Goal: Information Seeking & Learning: Learn about a topic

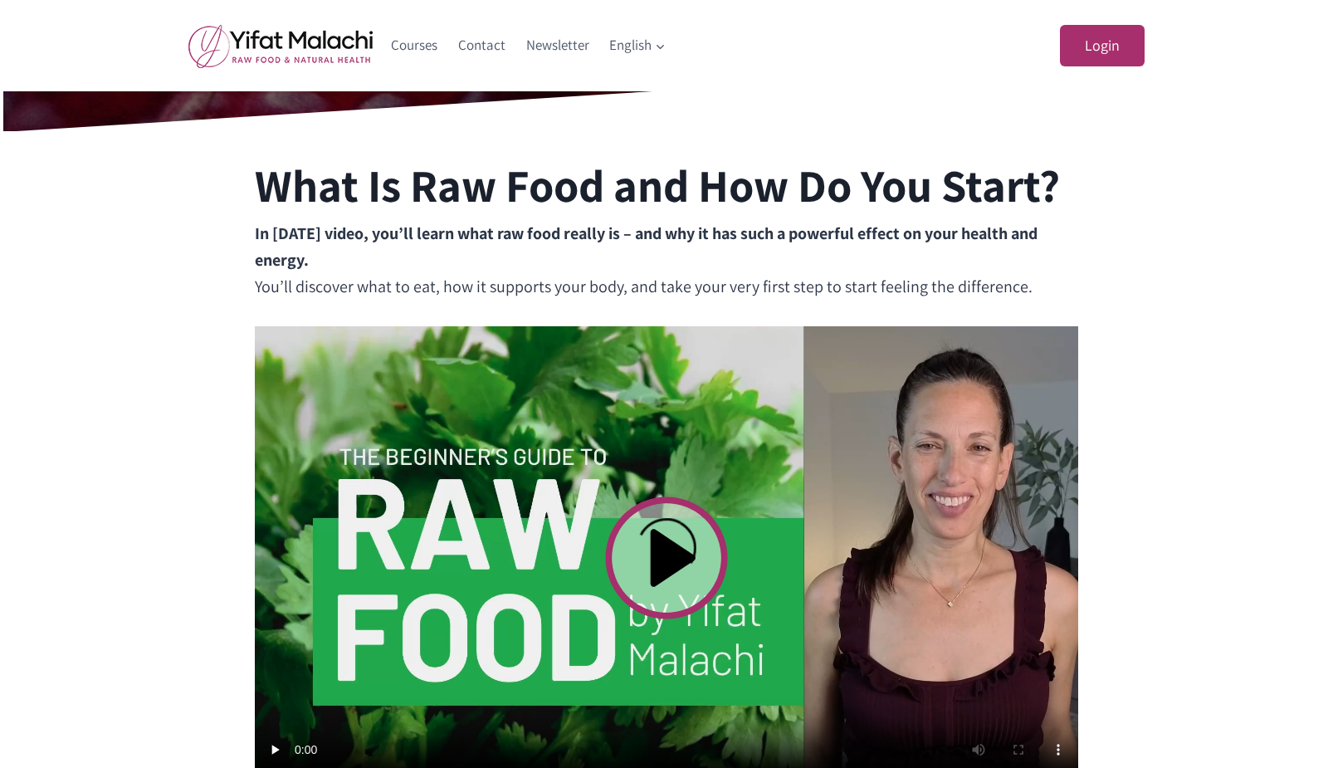
scroll to position [332, 0]
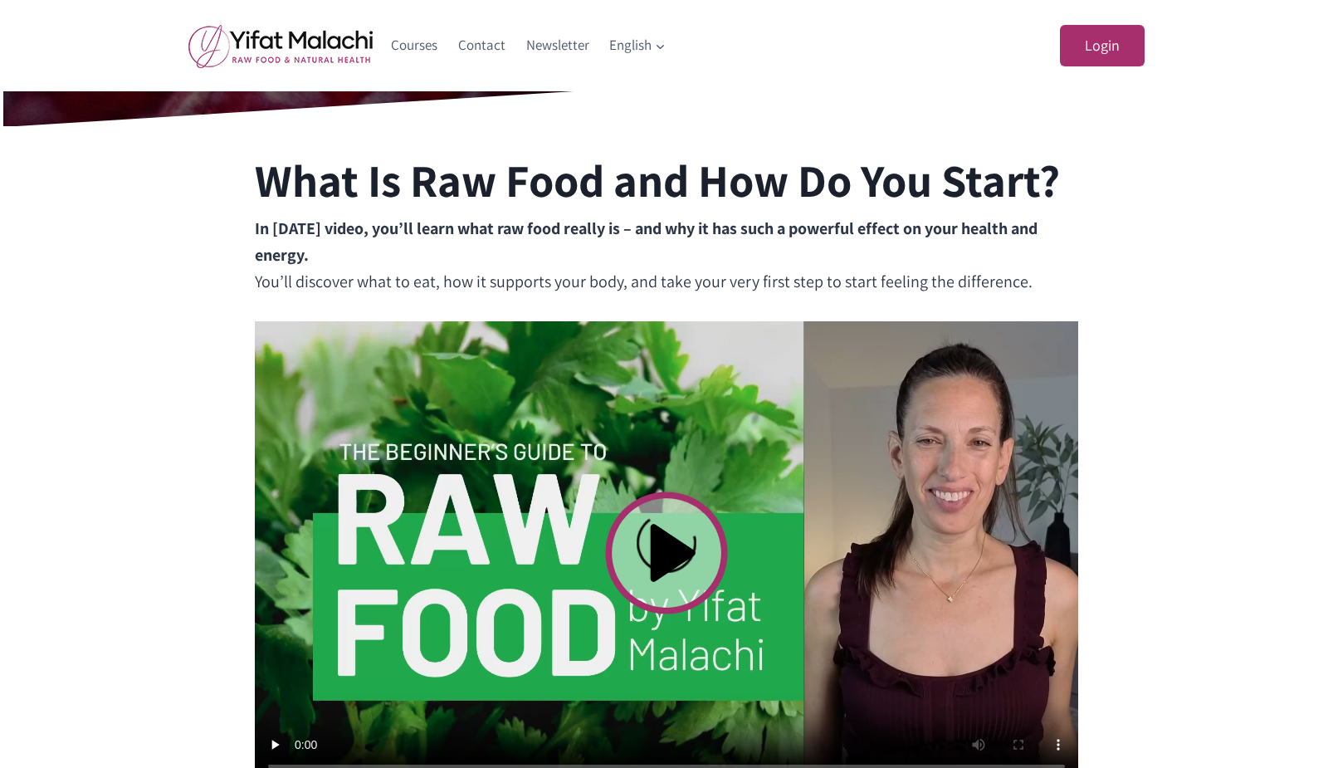
click at [668, 549] on video at bounding box center [667, 552] width 824 height 463
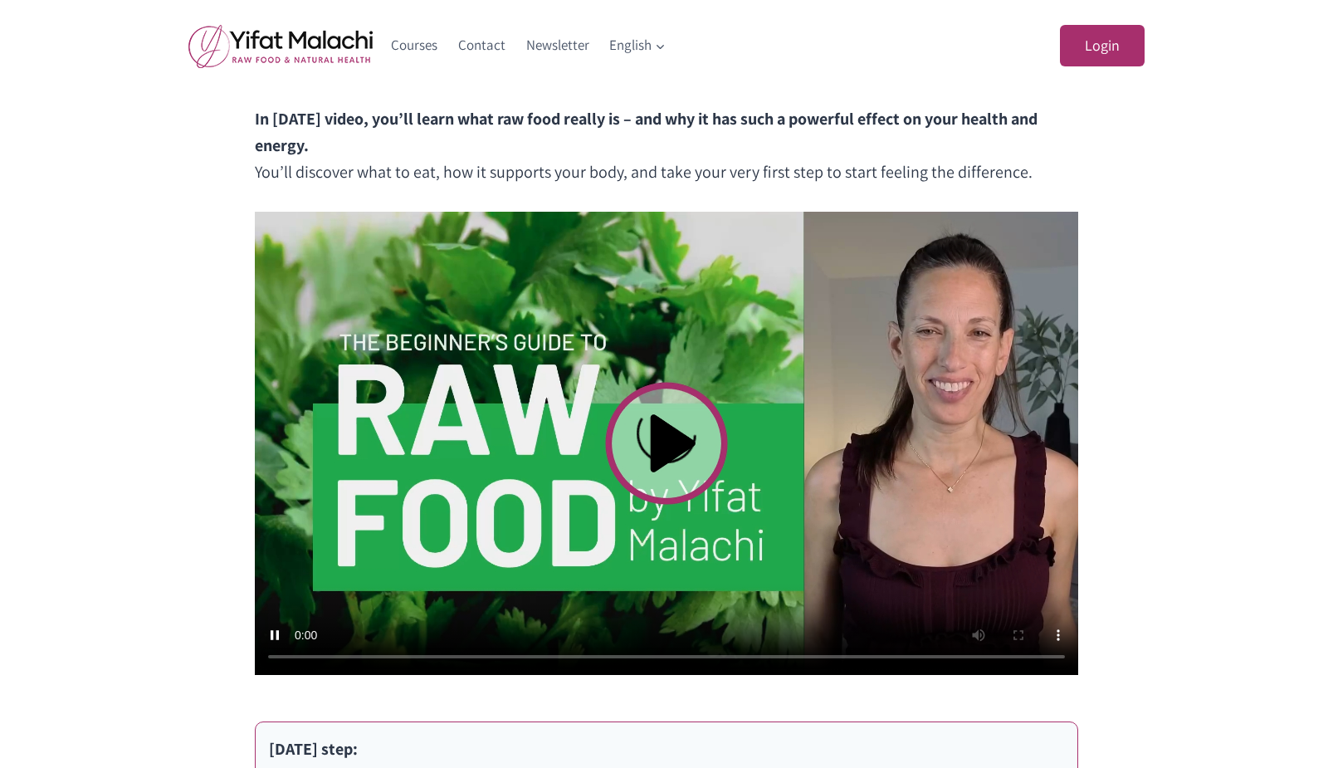
scroll to position [439, 0]
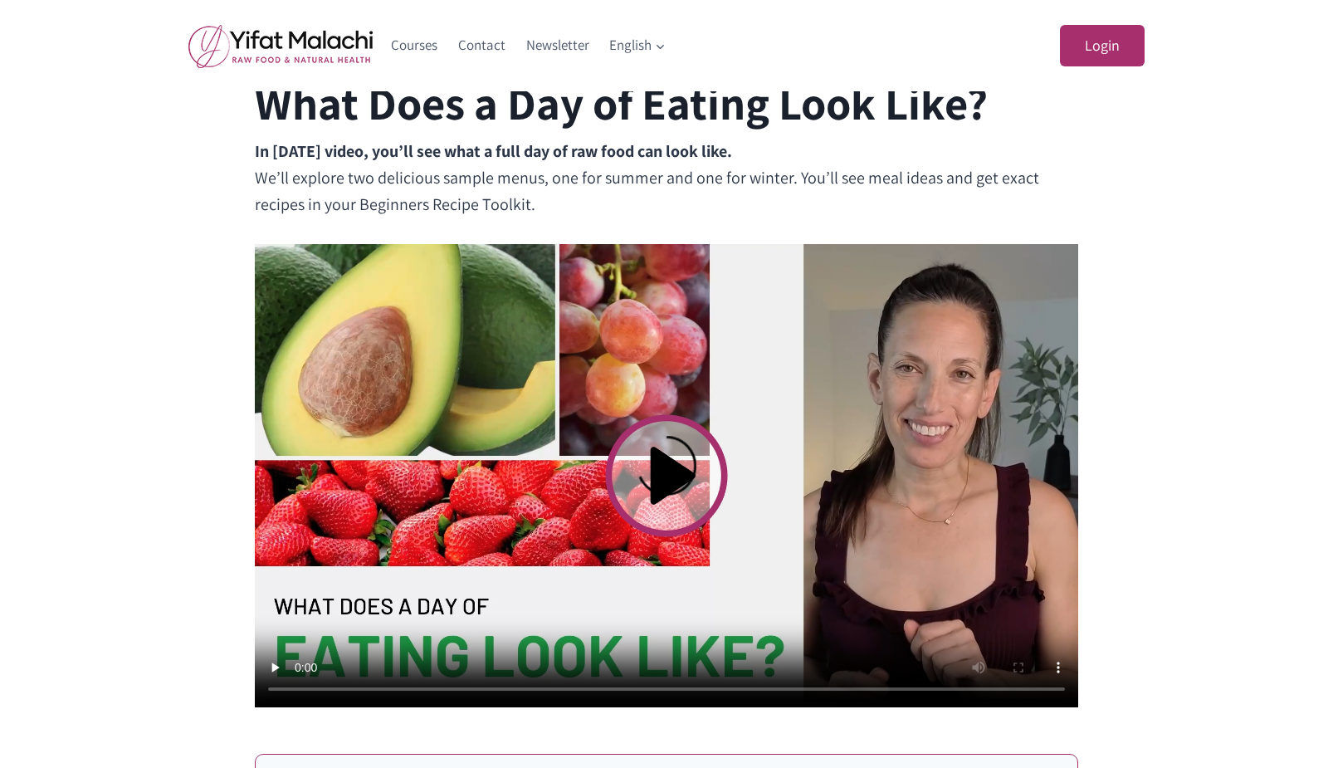
scroll to position [498, 0]
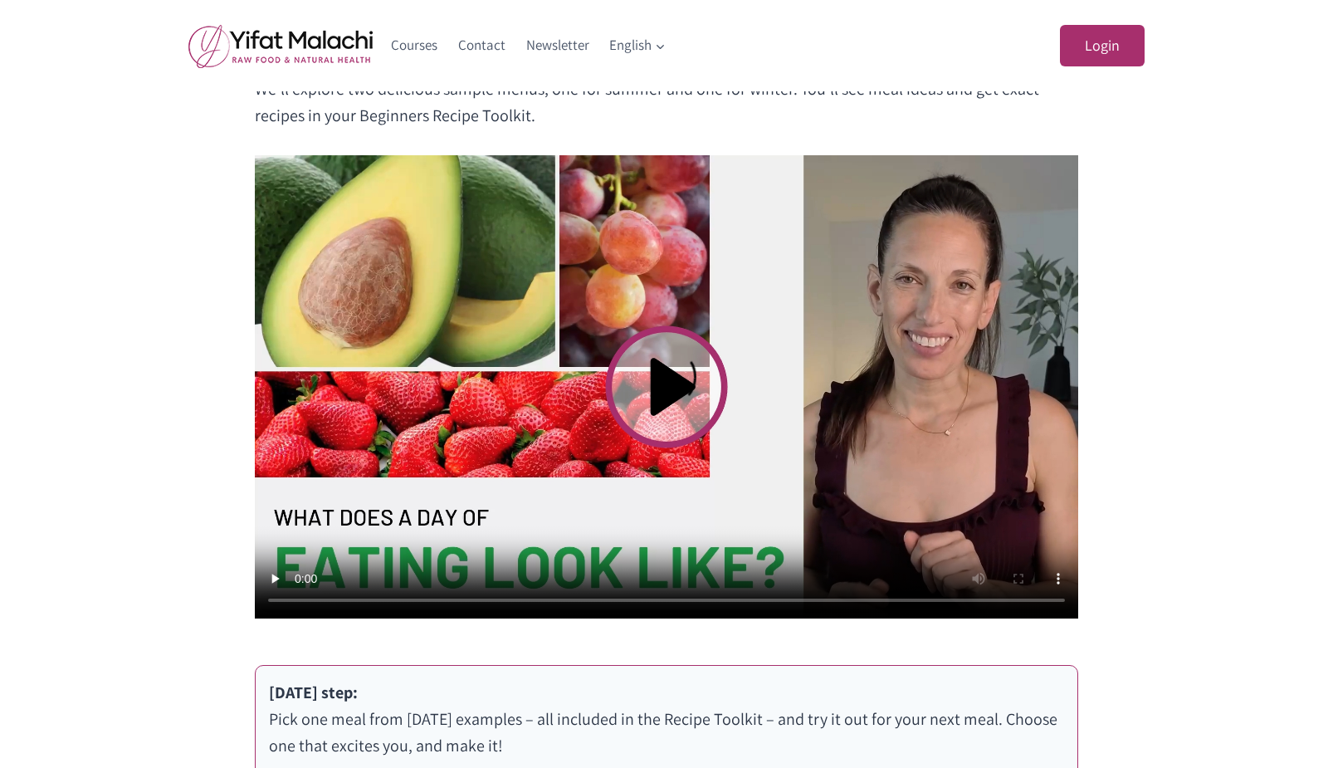
click at [677, 388] on video at bounding box center [667, 386] width 824 height 463
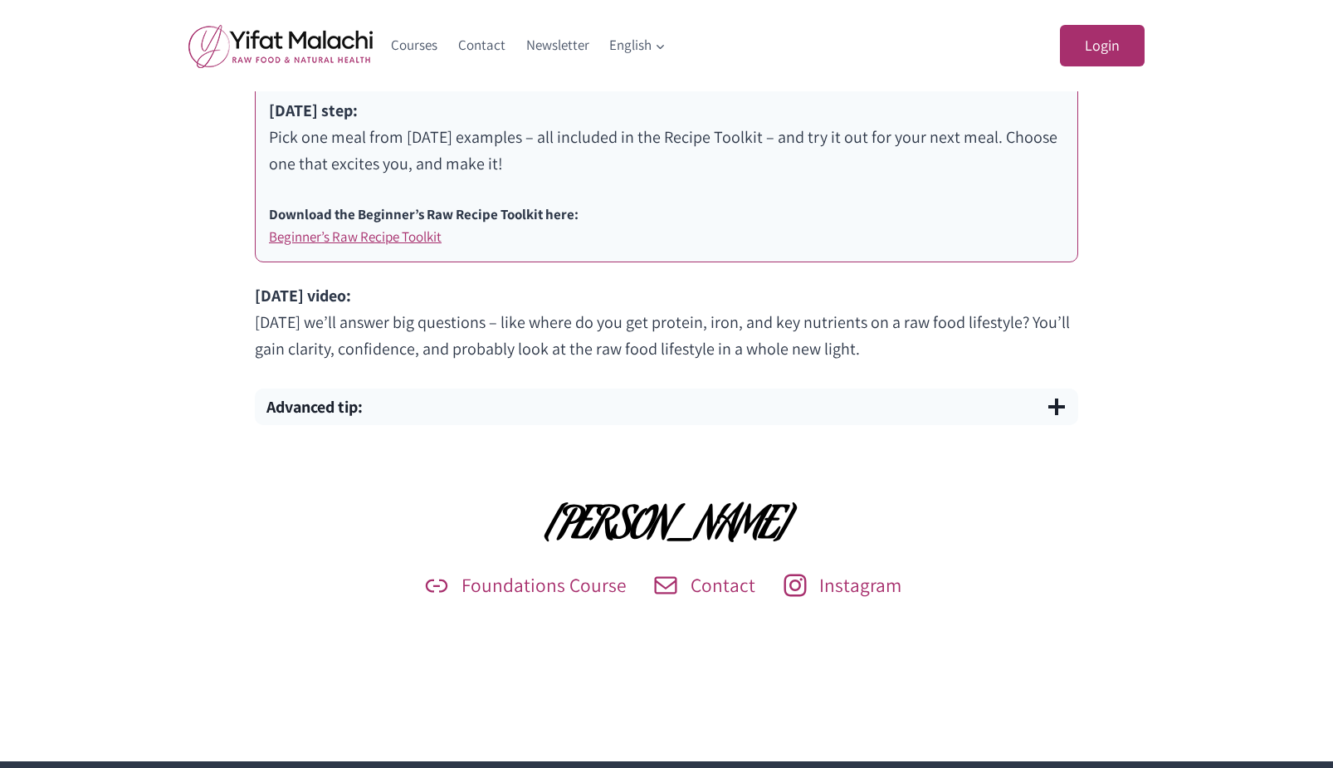
scroll to position [1051, 0]
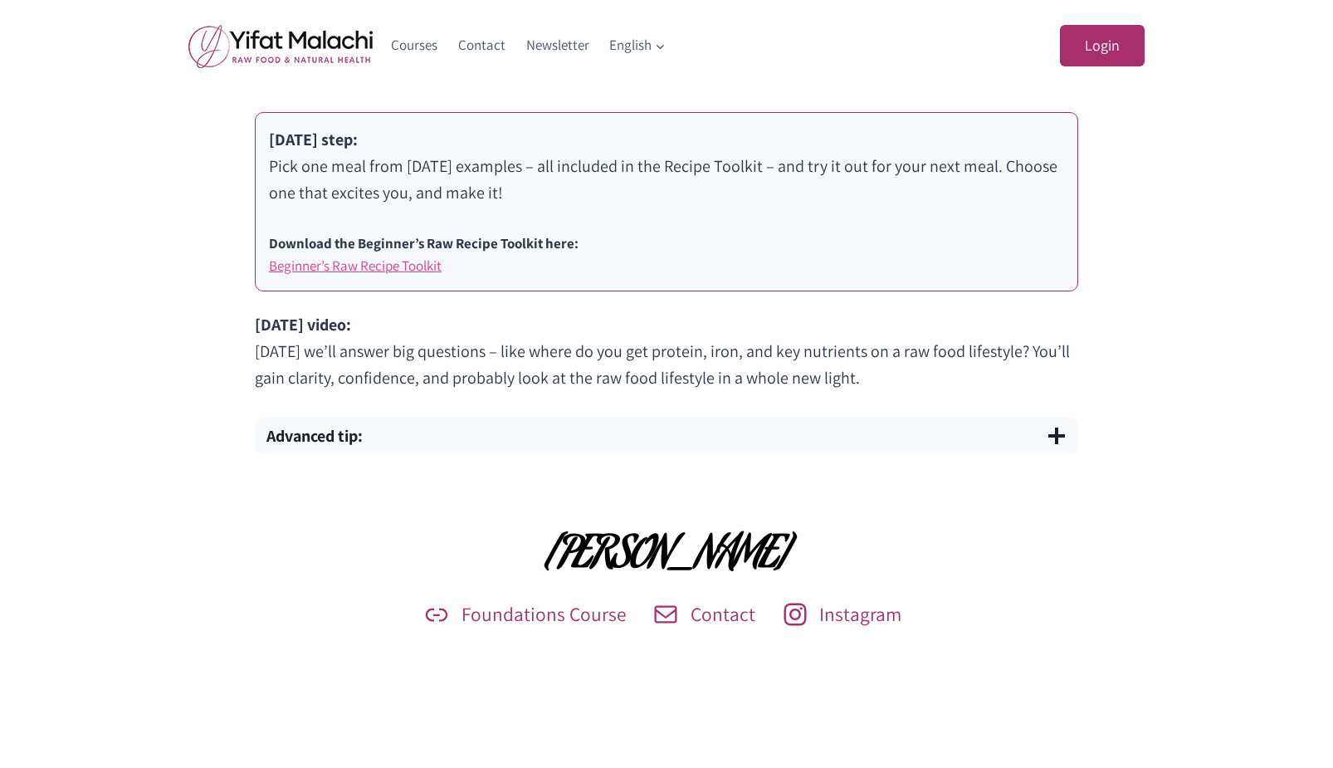
click at [415, 270] on link "Beginner’s Raw Recipe Toolkit" at bounding box center [355, 266] width 173 height 18
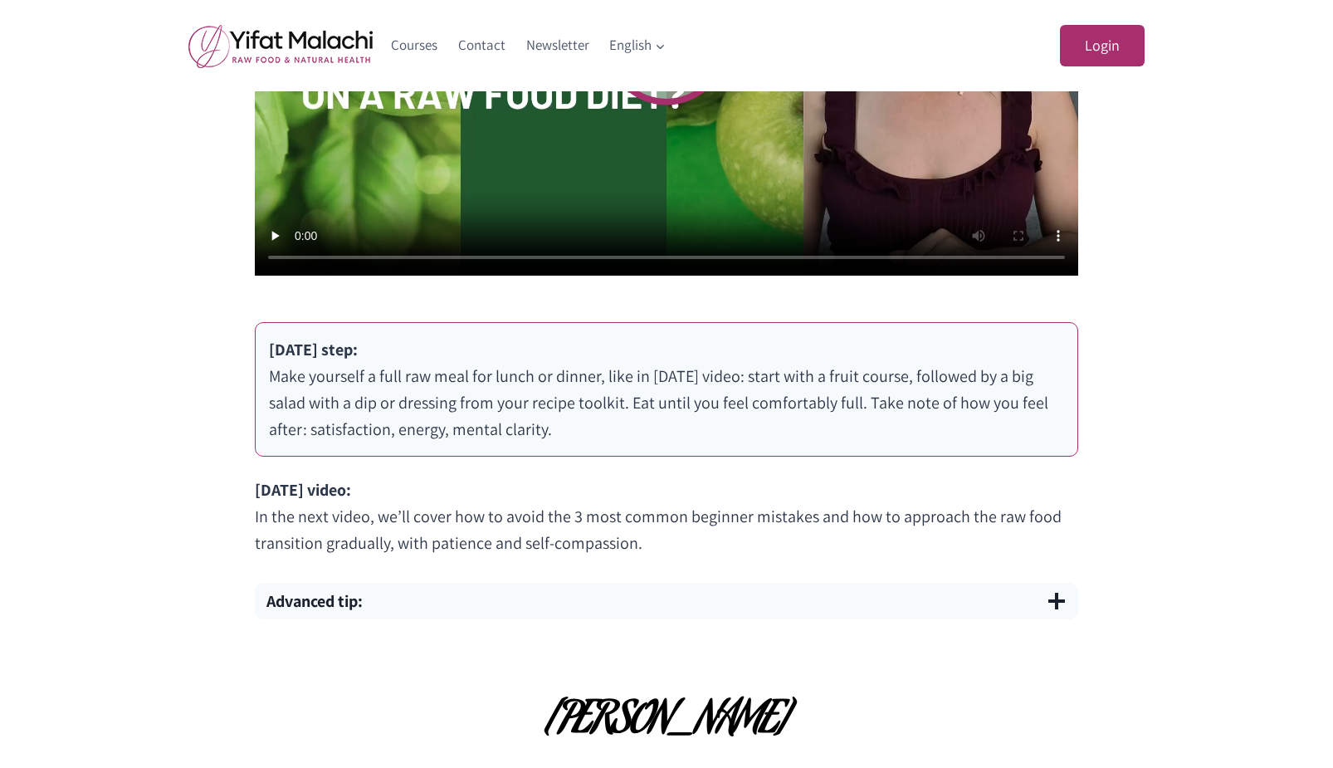
scroll to position [935, 0]
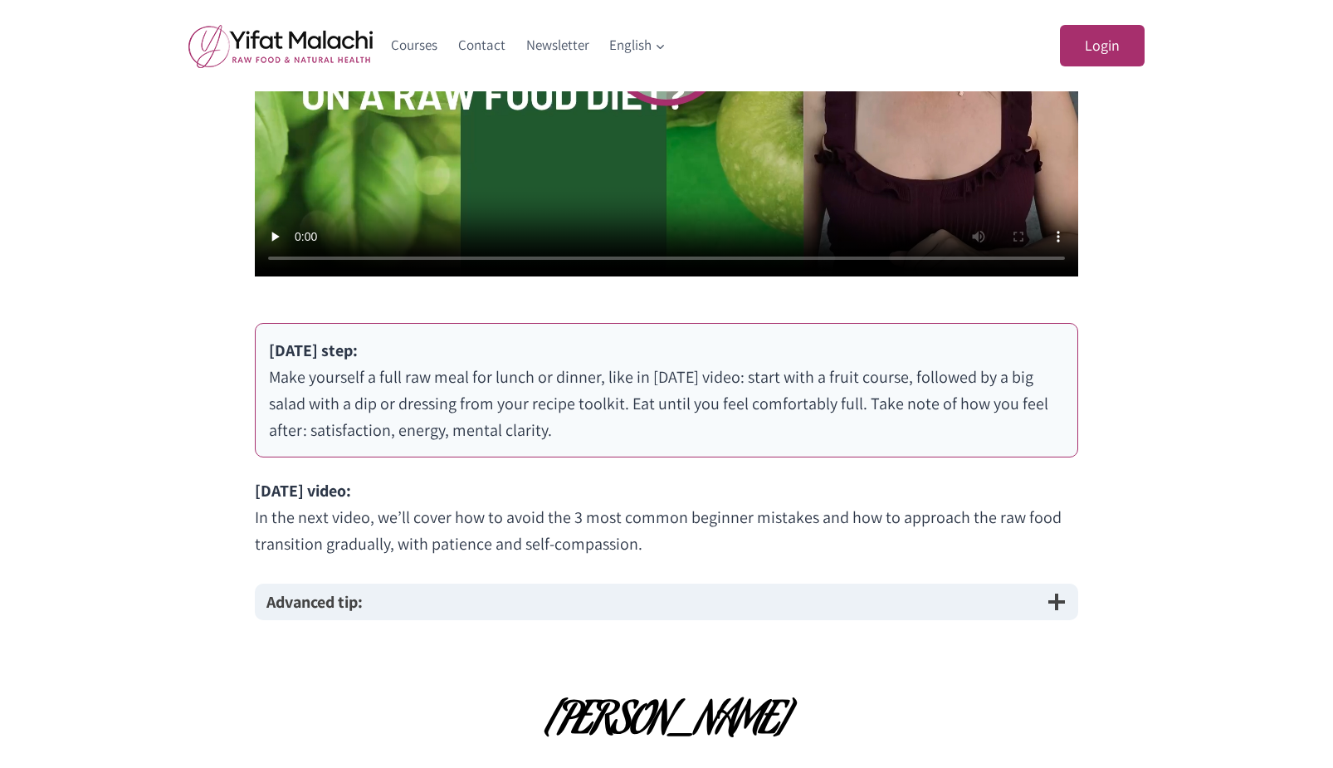
click at [360, 607] on strong "Advanced tip:" at bounding box center [314, 602] width 96 height 22
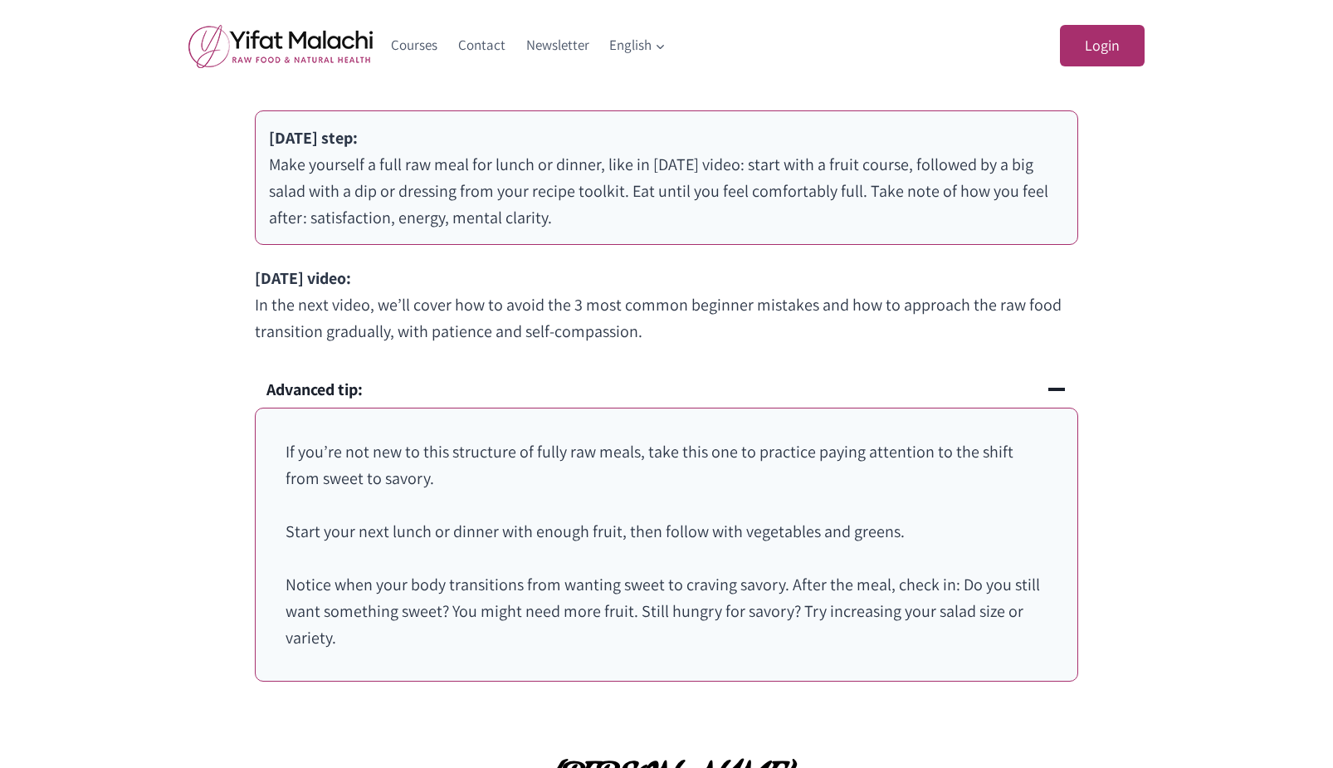
scroll to position [1267, 0]
